Goal: Task Accomplishment & Management: Manage account settings

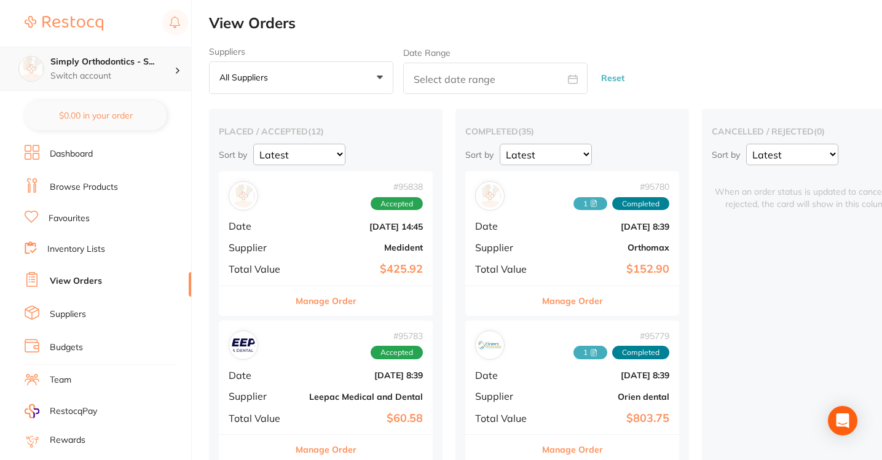
click at [110, 73] on p "Switch account" at bounding box center [112, 76] width 124 height 12
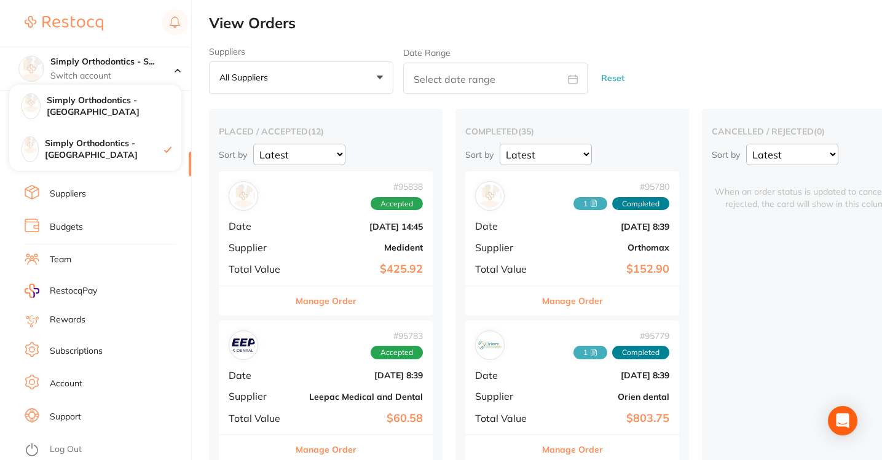
scroll to position [130, 0]
click at [57, 444] on link "Log Out" at bounding box center [66, 450] width 32 height 12
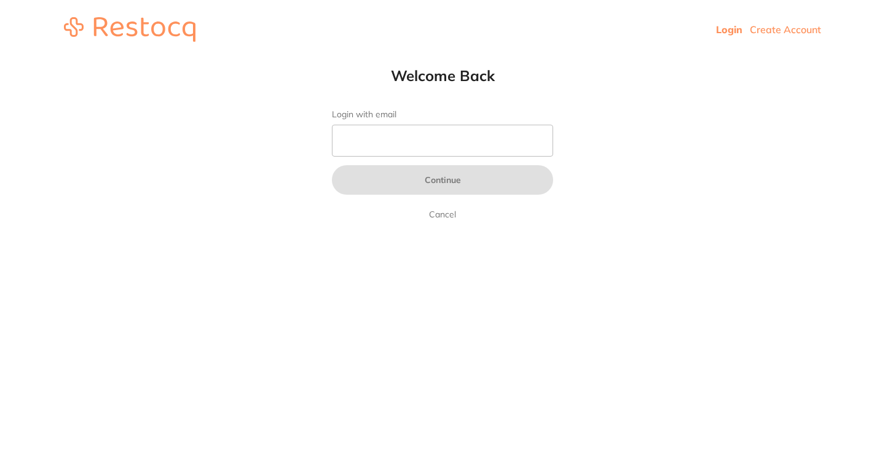
click at [178, 59] on html "Login Create Account Welcome Back Login with email Continue Cancel Welcome back…" at bounding box center [442, 29] width 885 height 59
click at [420, 148] on input "Login with email" at bounding box center [442, 141] width 221 height 32
type input "TeamJY"
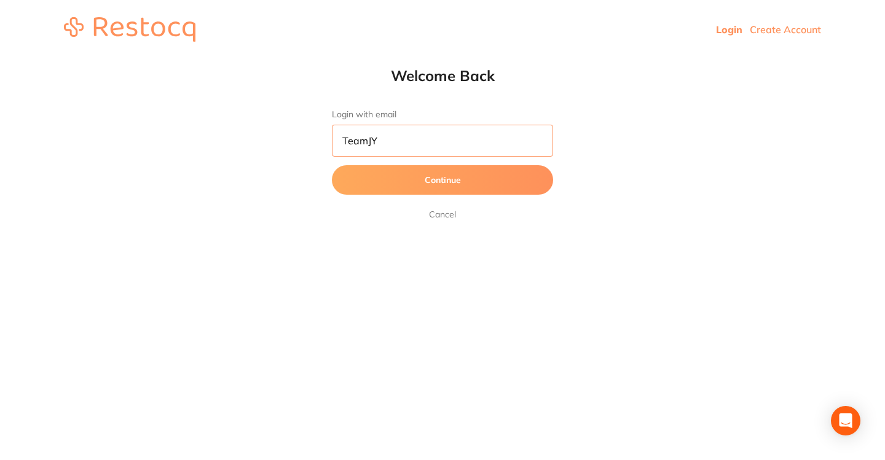
click at [405, 141] on input "TeamJY" at bounding box center [442, 141] width 221 height 32
drag, startPoint x: 405, startPoint y: 141, endPoint x: 274, endPoint y: 141, distance: 131.5
click at [274, 59] on html "Login Create Account Welcome Back Login with email TeamJY Continue Cancel Welco…" at bounding box center [442, 29] width 885 height 59
type input "[PERSON_NAME][EMAIL_ADDRESS][DOMAIN_NAME]"
click at [416, 184] on button "Continue" at bounding box center [442, 180] width 221 height 30
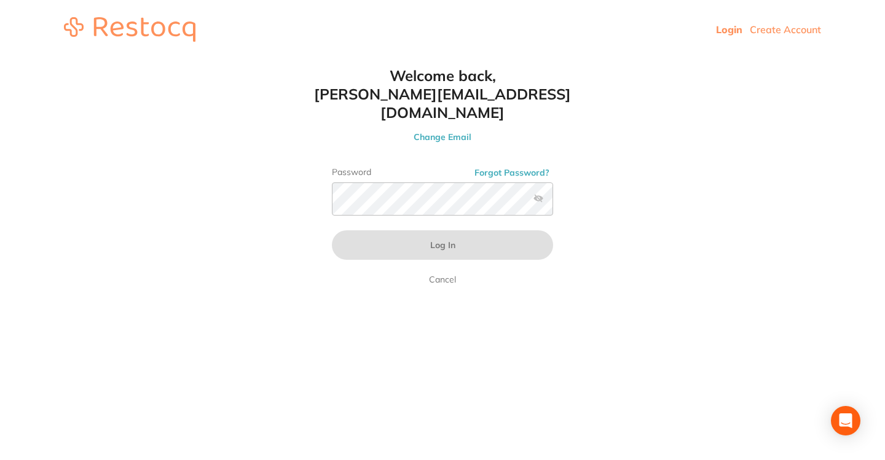
click at [503, 59] on html "Login Create Account Welcome Back Login with email jason_balwyn@yahoo.com Conti…" at bounding box center [442, 29] width 885 height 59
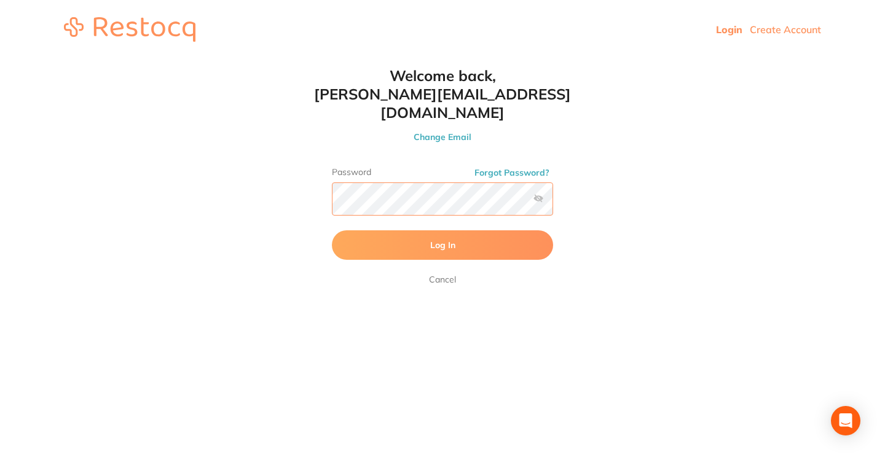
click at [443, 231] on button "Log In" at bounding box center [442, 246] width 221 height 30
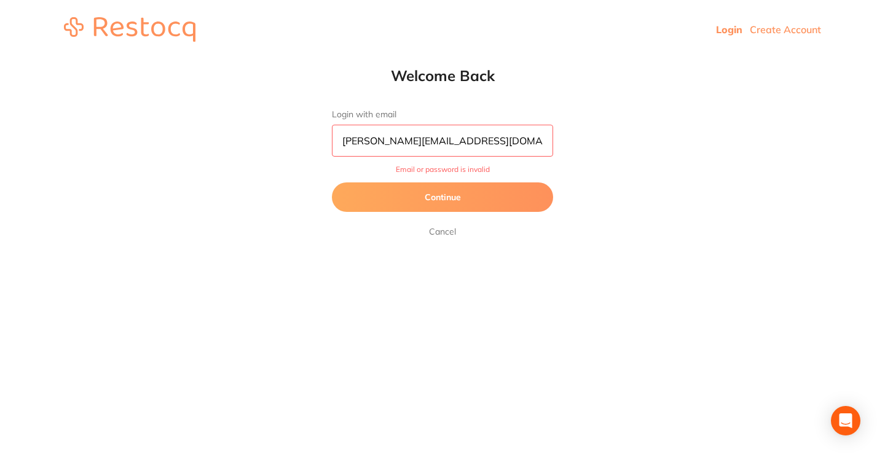
click at [440, 235] on link "Cancel" at bounding box center [443, 231] width 32 height 15
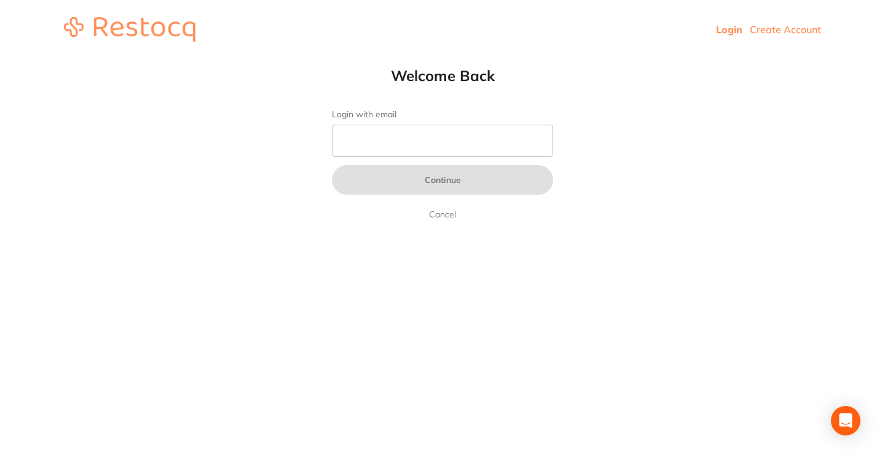
click at [404, 135] on input "Login with email" at bounding box center [442, 141] width 221 height 32
type input "t"
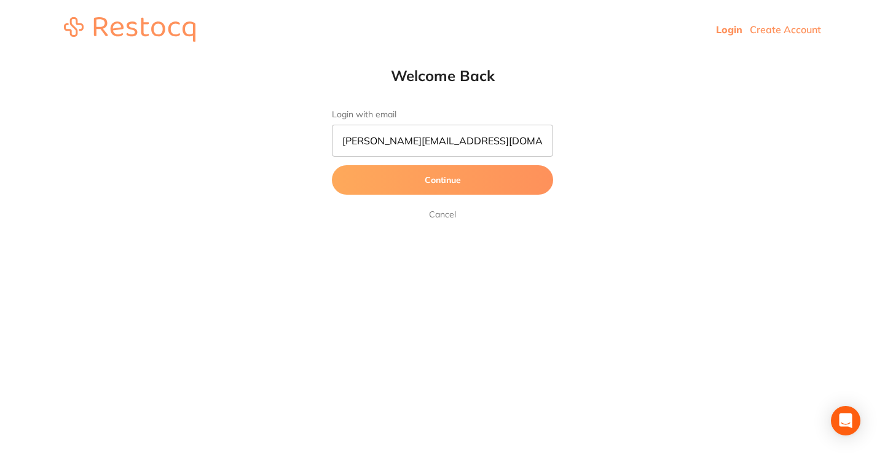
click at [443, 181] on button "Continue" at bounding box center [442, 180] width 221 height 30
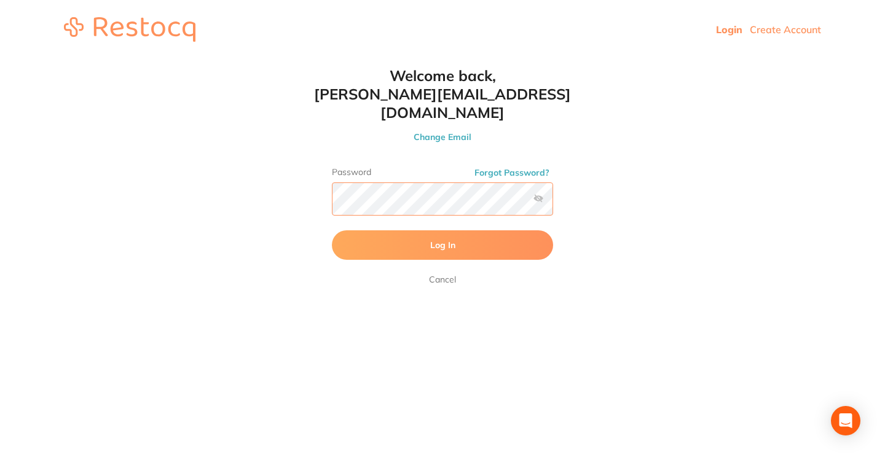
click at [443, 231] on button "Log In" at bounding box center [442, 246] width 221 height 30
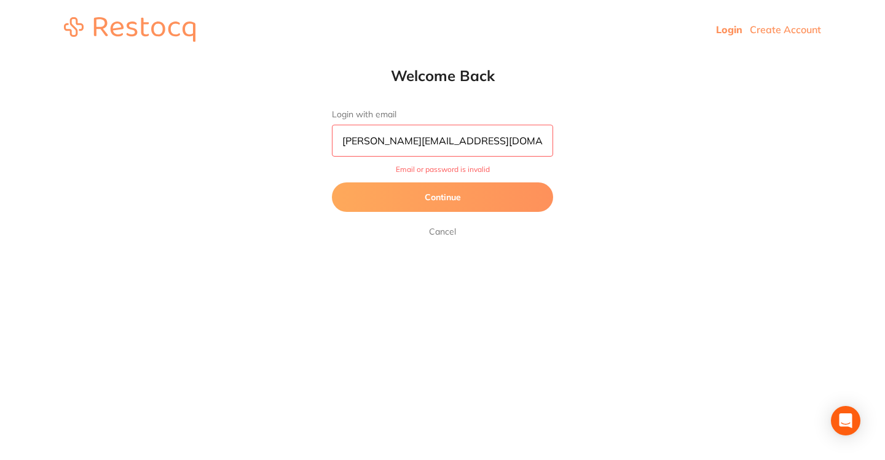
click at [514, 144] on input "[PERSON_NAME][EMAIL_ADDRESS][DOMAIN_NAME]" at bounding box center [442, 141] width 221 height 32
click at [428, 206] on button "Continue" at bounding box center [442, 198] width 221 height 30
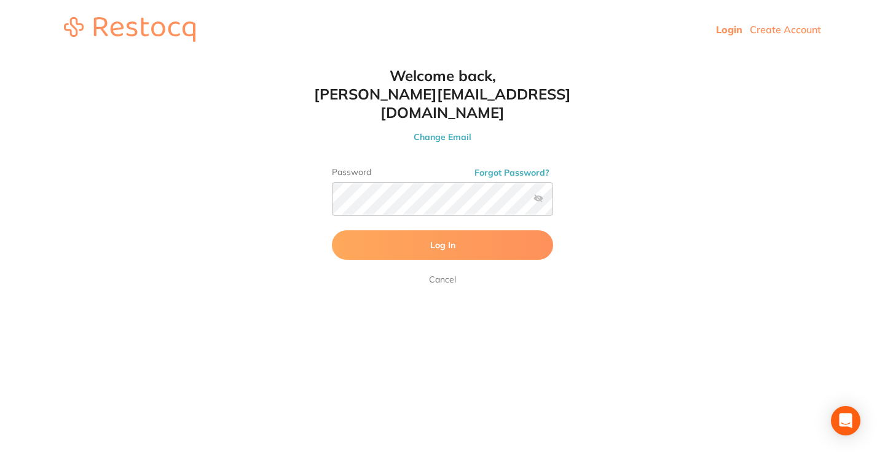
click at [424, 231] on button "Log In" at bounding box center [442, 246] width 221 height 30
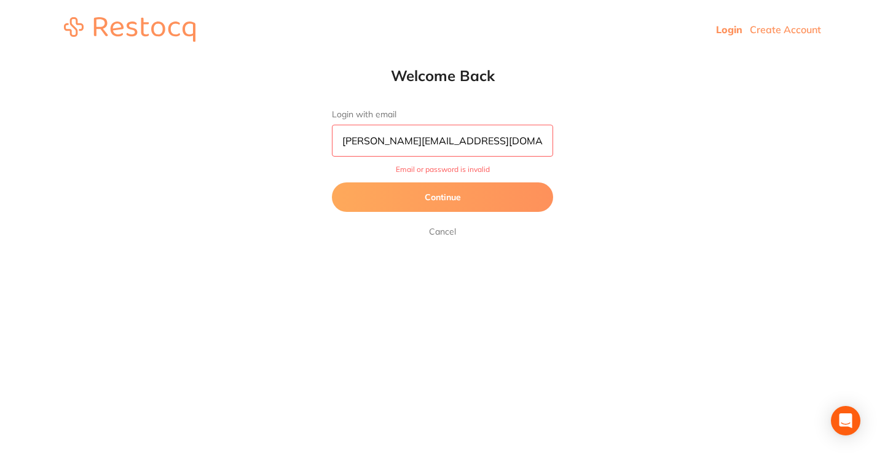
click at [497, 131] on input "jason_balwyn@yahoo.com.au" at bounding box center [442, 141] width 221 height 32
click at [486, 145] on input "jason_balwyn@yahoo.com.au" at bounding box center [442, 141] width 221 height 32
type input "[PERSON_NAME][EMAIL_ADDRESS][DOMAIN_NAME]"
click at [443, 206] on button "Continue" at bounding box center [442, 198] width 221 height 30
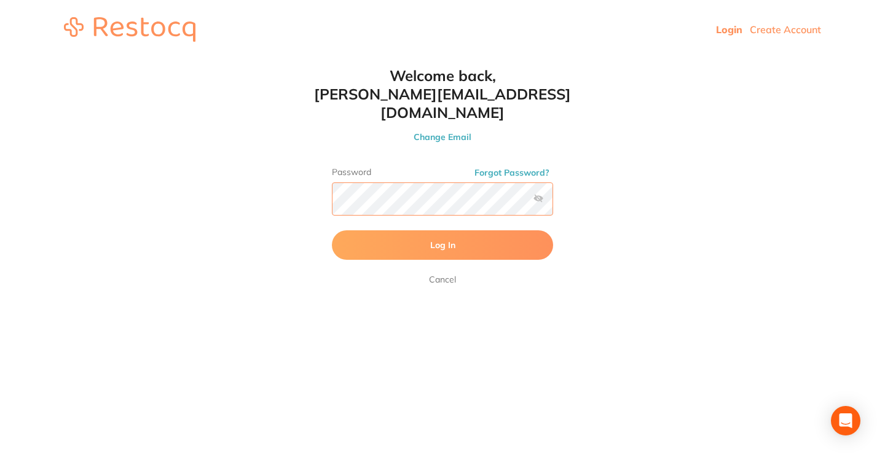
click at [443, 231] on button "Log In" at bounding box center [442, 246] width 221 height 30
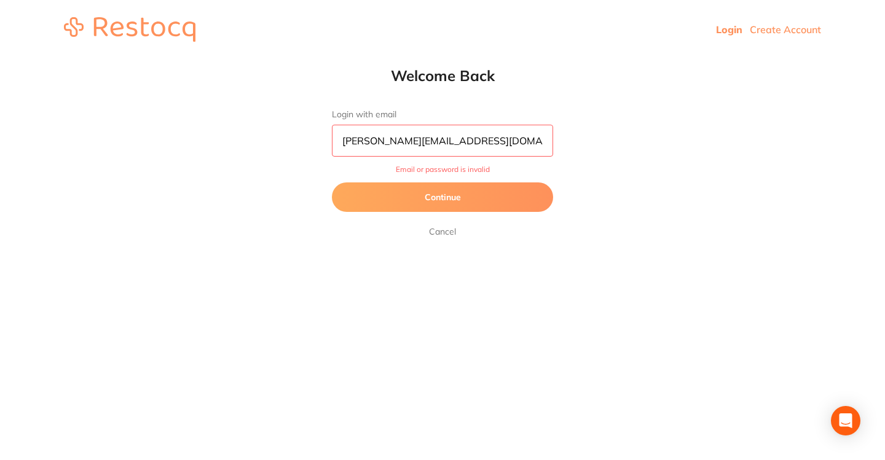
click at [440, 196] on button "Continue" at bounding box center [442, 198] width 221 height 30
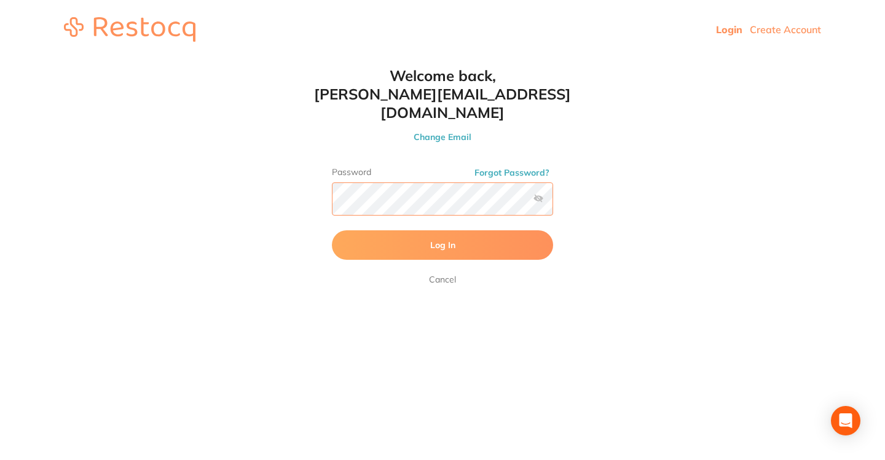
click at [277, 59] on html "Login Create Account Welcome Back Login with email jason_balwyn@yahoo.com Conti…" at bounding box center [442, 29] width 885 height 59
click at [443, 231] on button "Log In" at bounding box center [442, 246] width 221 height 30
